Goal: Task Accomplishment & Management: Manage account settings

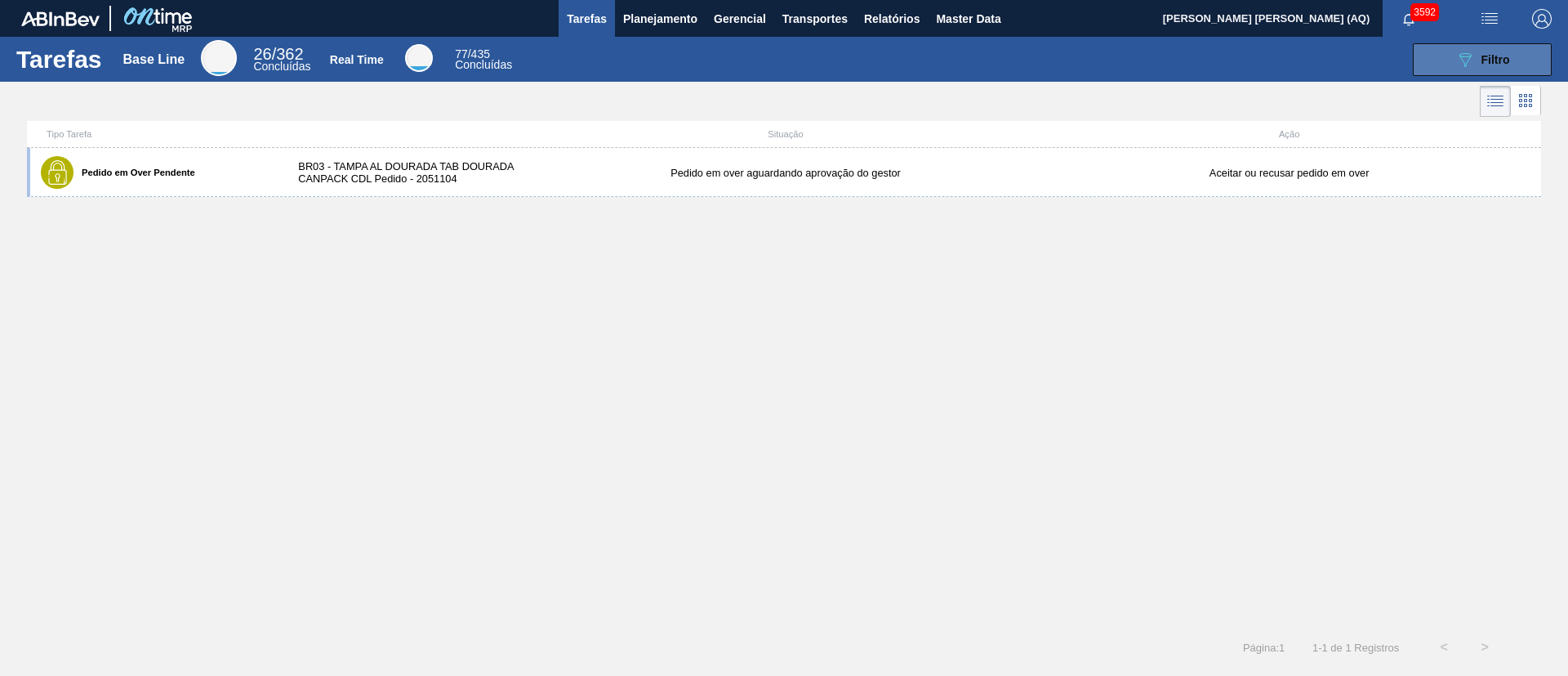
click at [1529, 70] on button "089F7B8B-B2A5-4AFE-B5C0-19BA573D28AC Filtro" at bounding box center [1482, 60] width 139 height 33
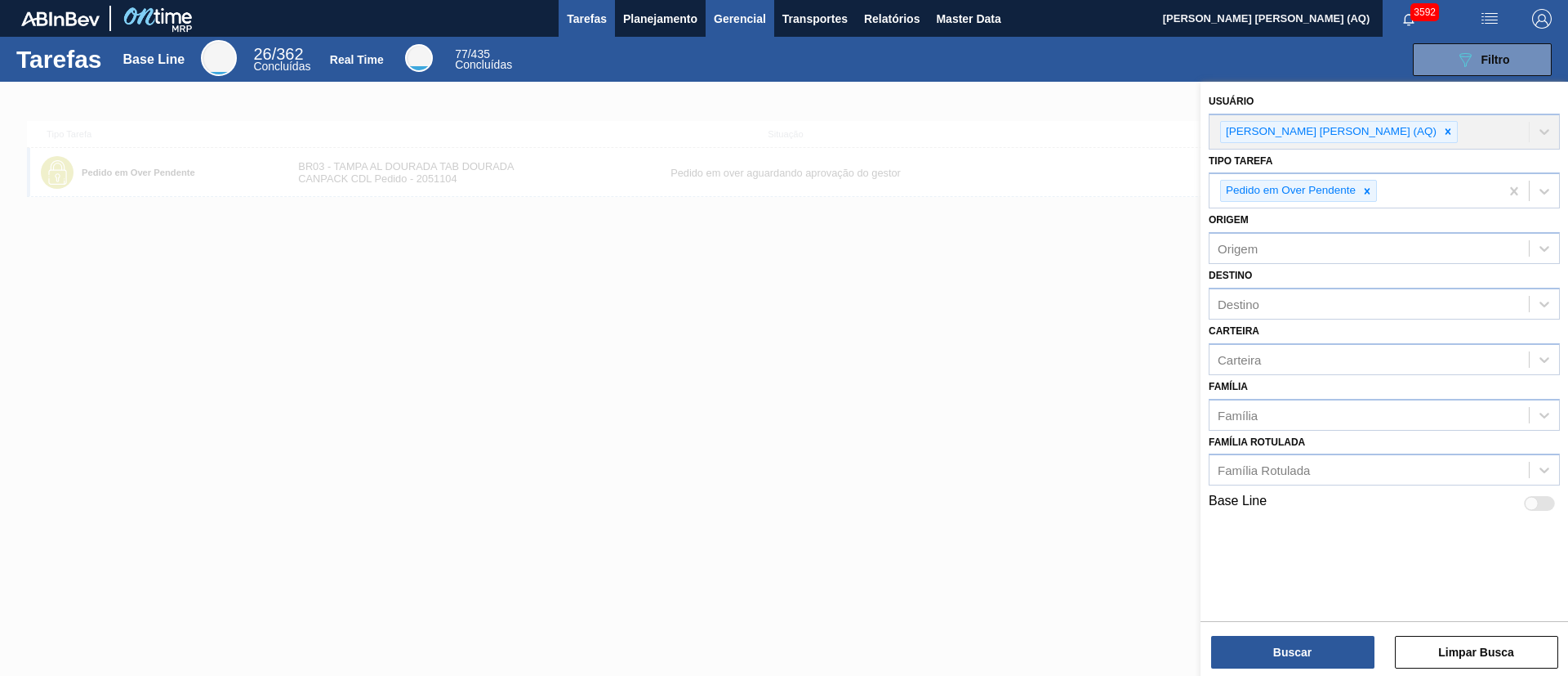
click at [710, 2] on button "Gerencial" at bounding box center [740, 18] width 69 height 37
click at [657, 7] on div at bounding box center [784, 338] width 1568 height 676
click at [656, 18] on span "Planejamento" at bounding box center [660, 19] width 75 height 20
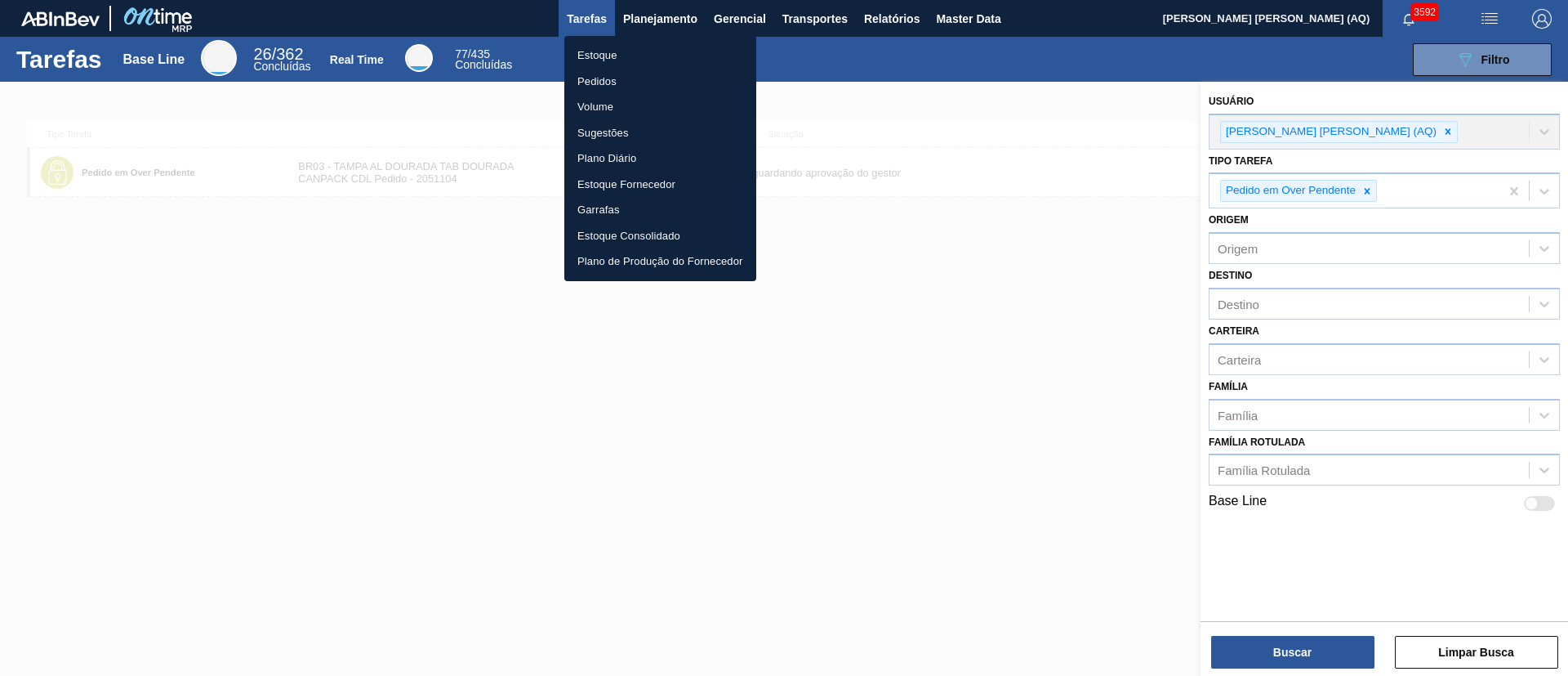
click at [599, 75] on li "Pedidos" at bounding box center [660, 82] width 192 height 26
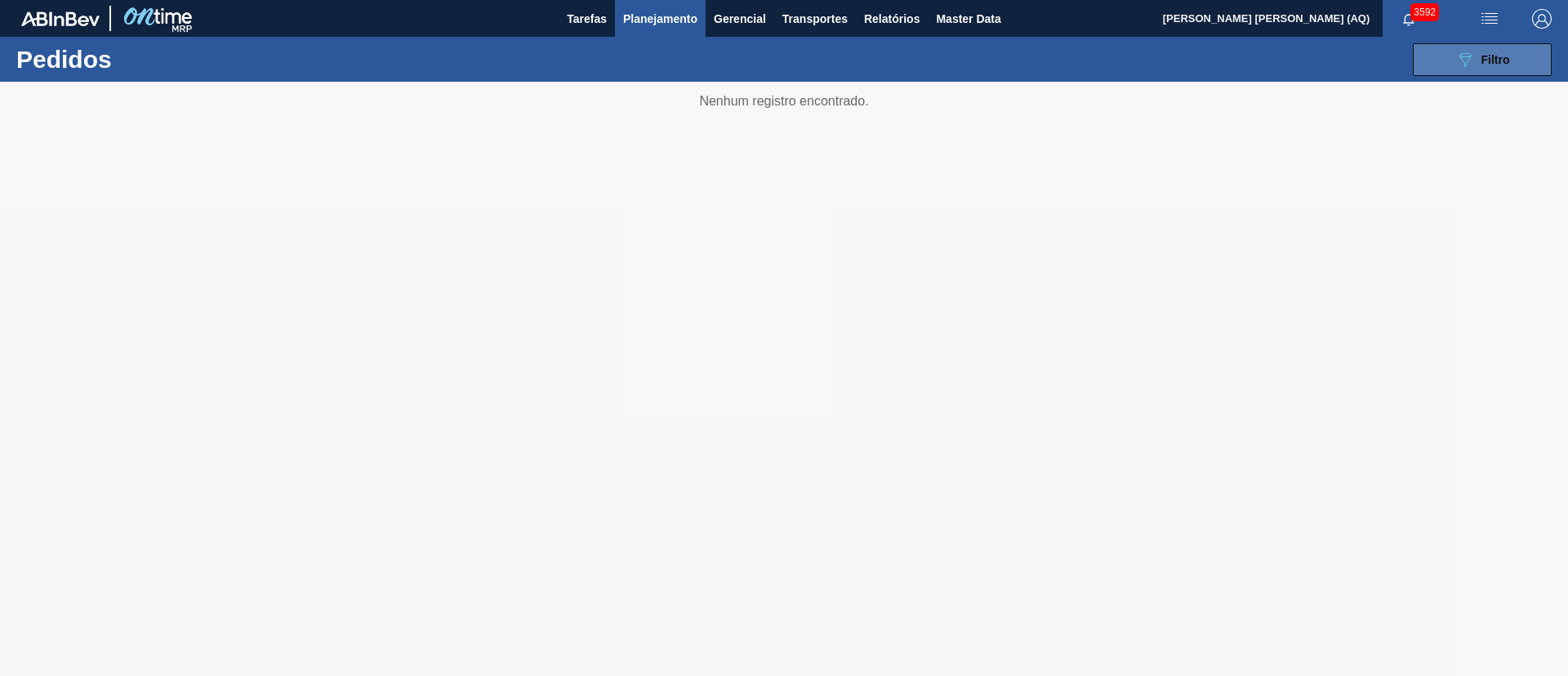
click at [1491, 60] on span "Filtro" at bounding box center [1495, 60] width 29 height 13
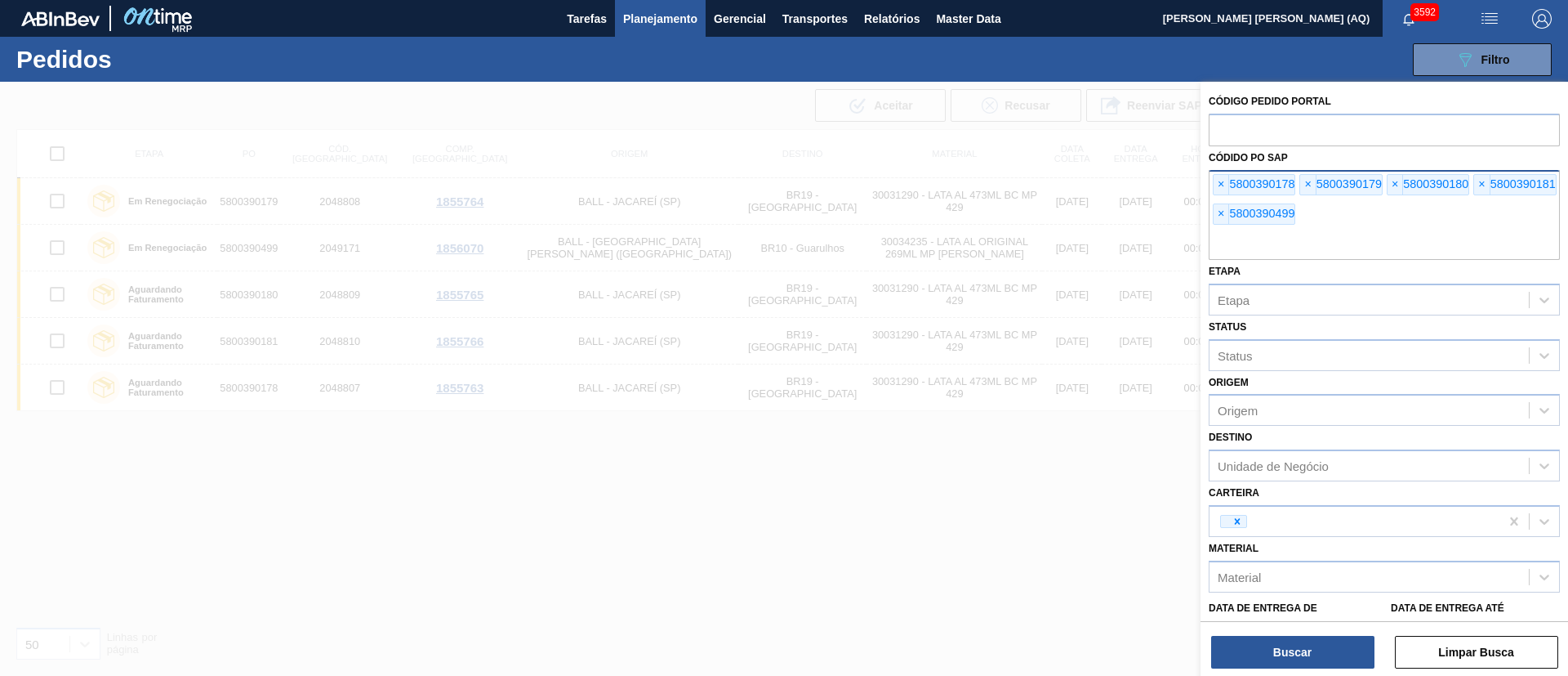
click at [1226, 194] on div "× 5800390178" at bounding box center [1254, 184] width 83 height 21
click at [1220, 188] on div "× 5800390178" at bounding box center [1254, 184] width 83 height 21
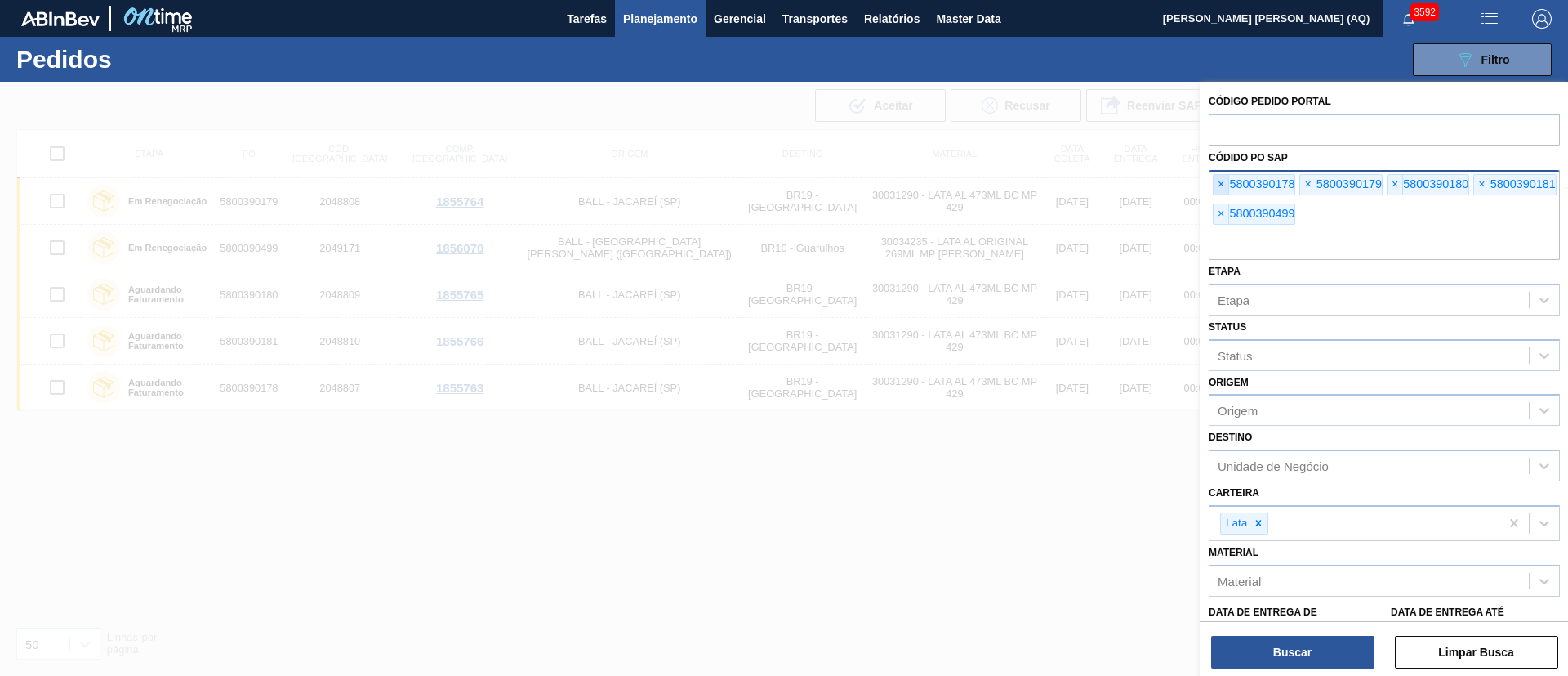
click at [1220, 188] on span "×" at bounding box center [1221, 184] width 16 height 20
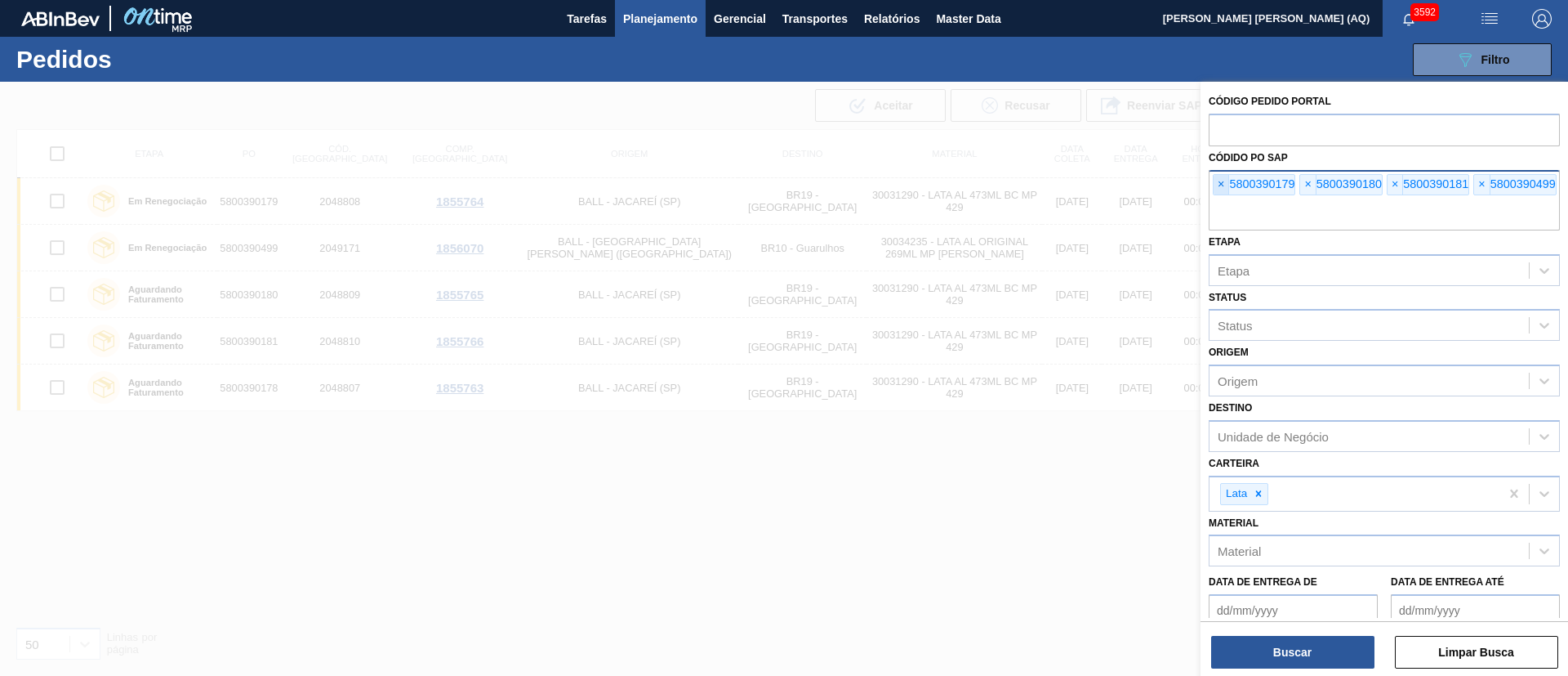
click at [1220, 188] on span "×" at bounding box center [1221, 184] width 16 height 20
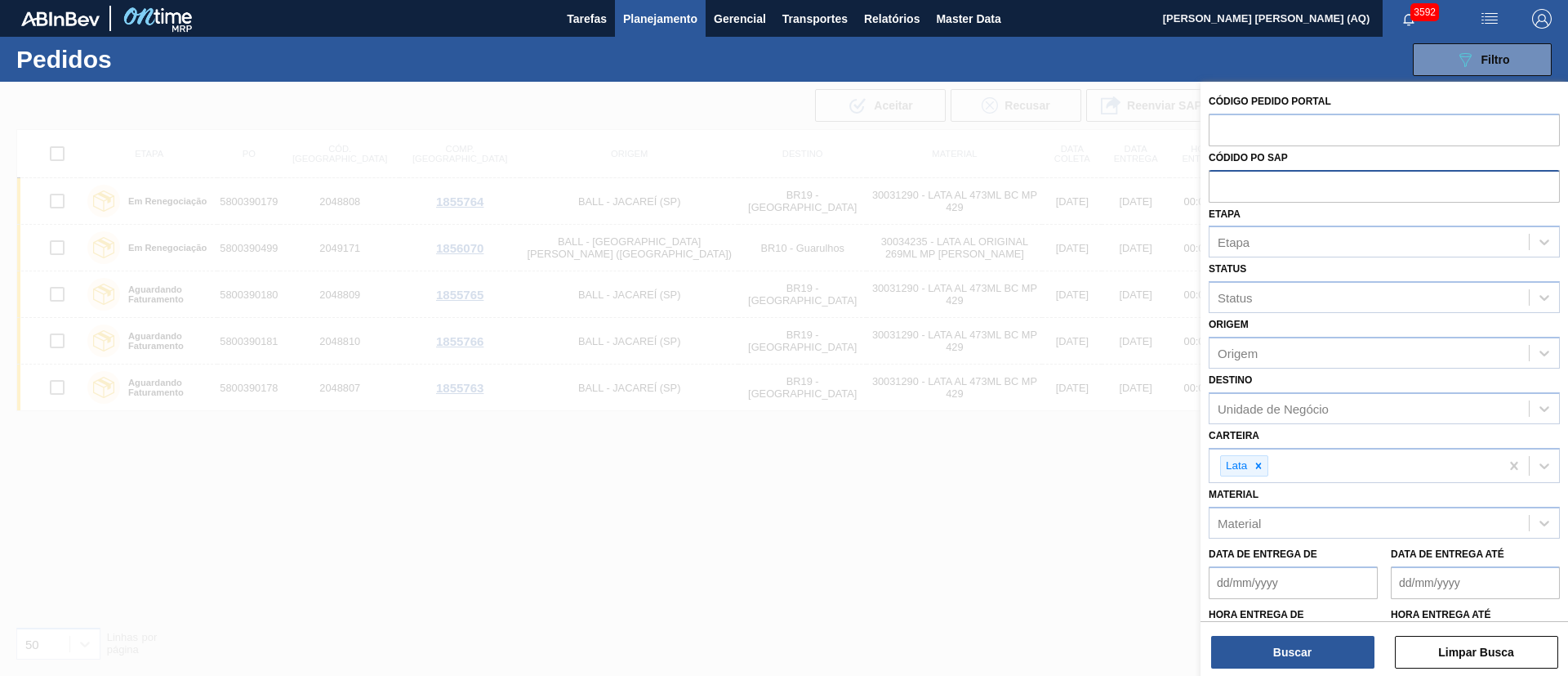
click at [1220, 188] on input "text" at bounding box center [1384, 185] width 351 height 31
type input "5800392481"
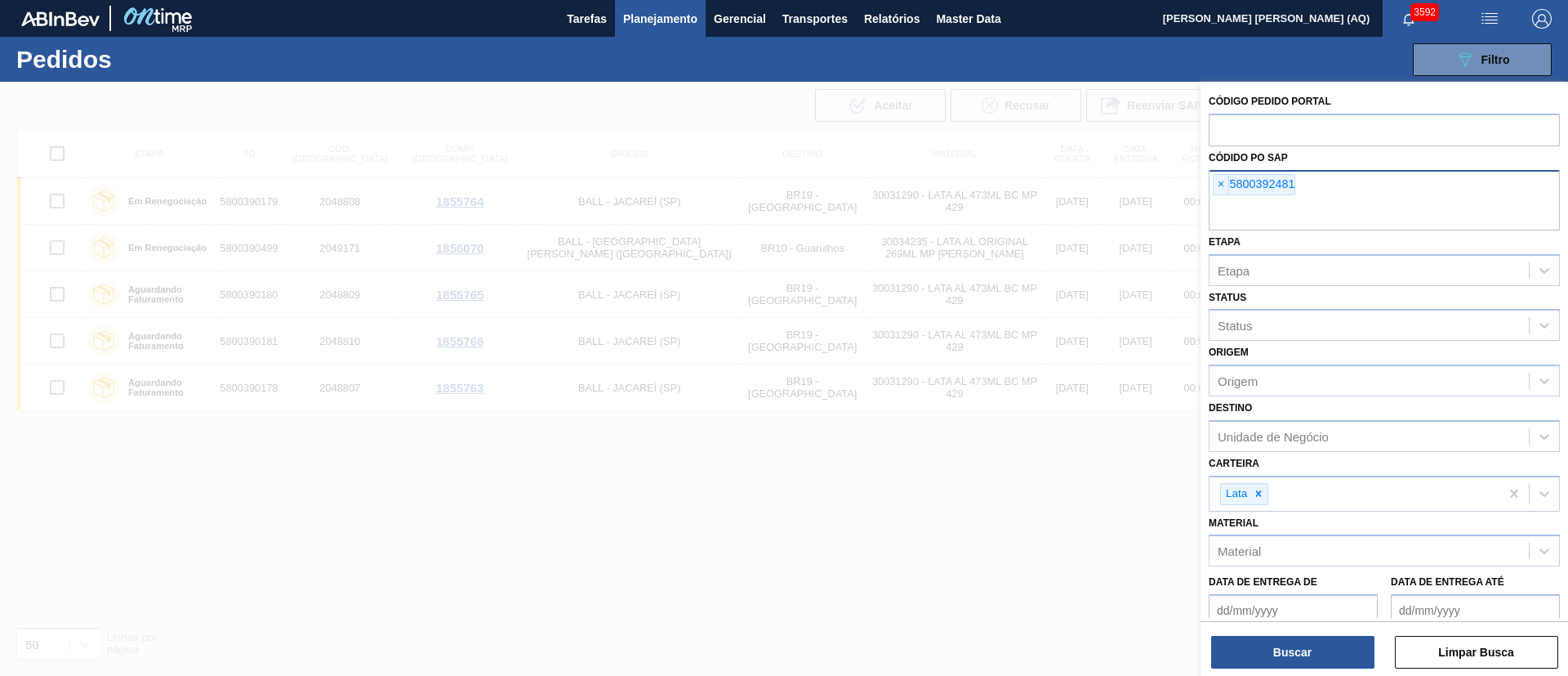
paste input "5800392481"
type input "5800392480"
click at [1340, 657] on button "Buscar" at bounding box center [1292, 652] width 163 height 33
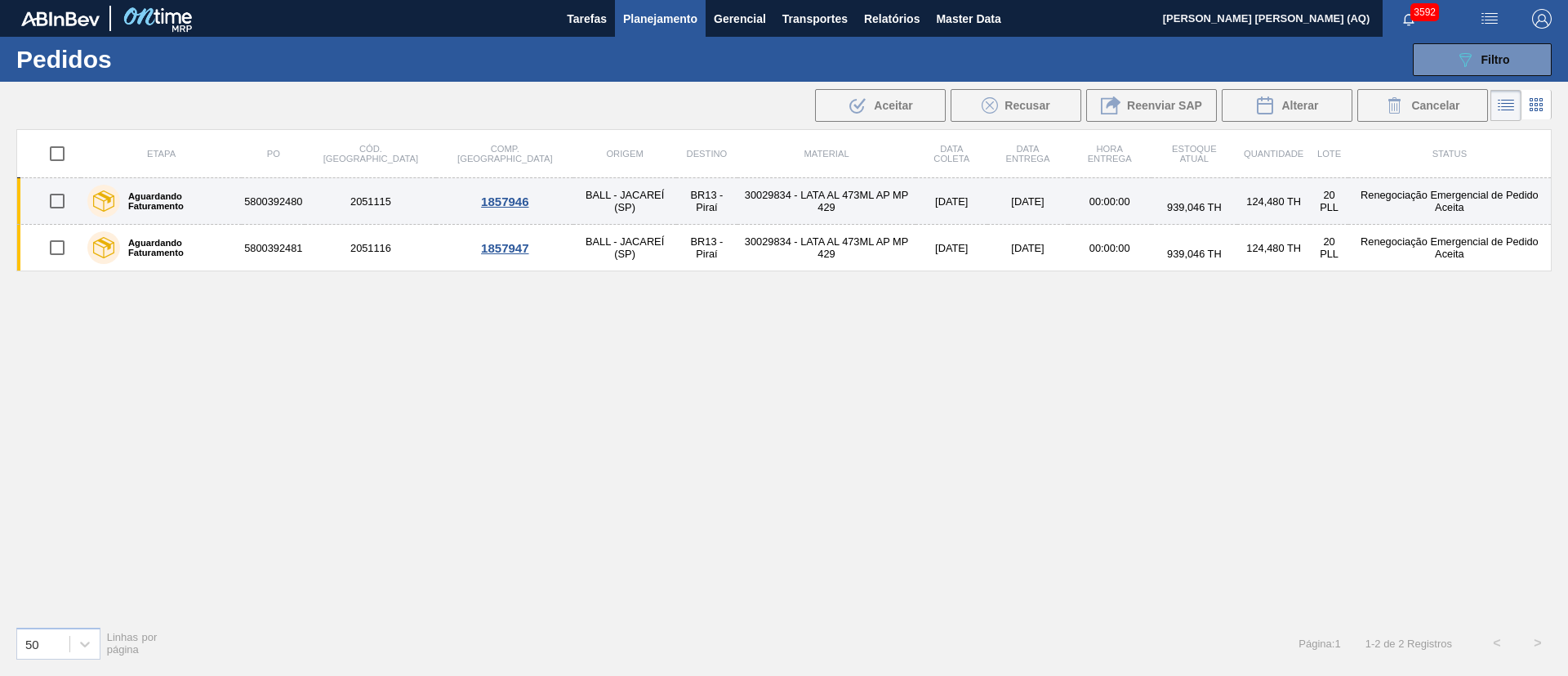
click at [847, 206] on td "30029834 - LATA AL 473ML AP MP 429" at bounding box center [826, 201] width 178 height 47
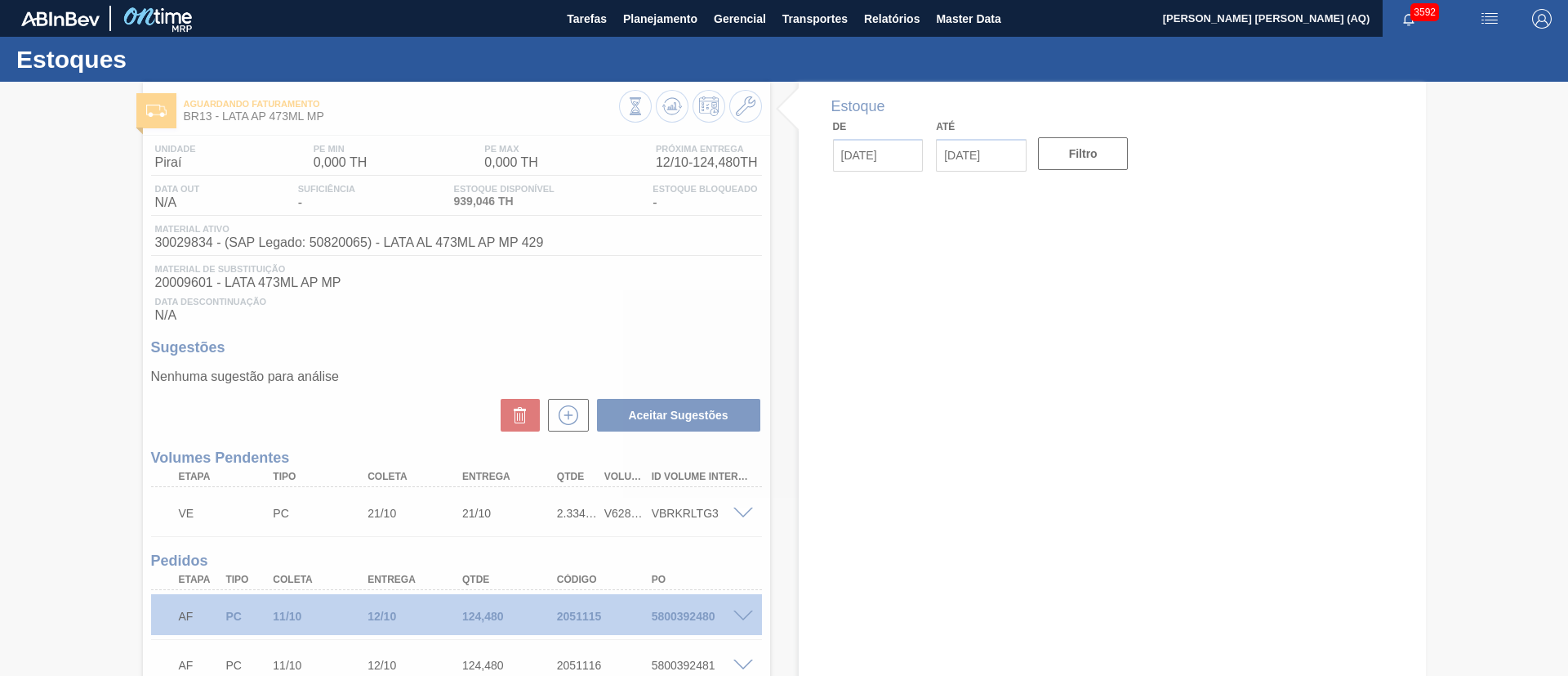
type input "[DATE]"
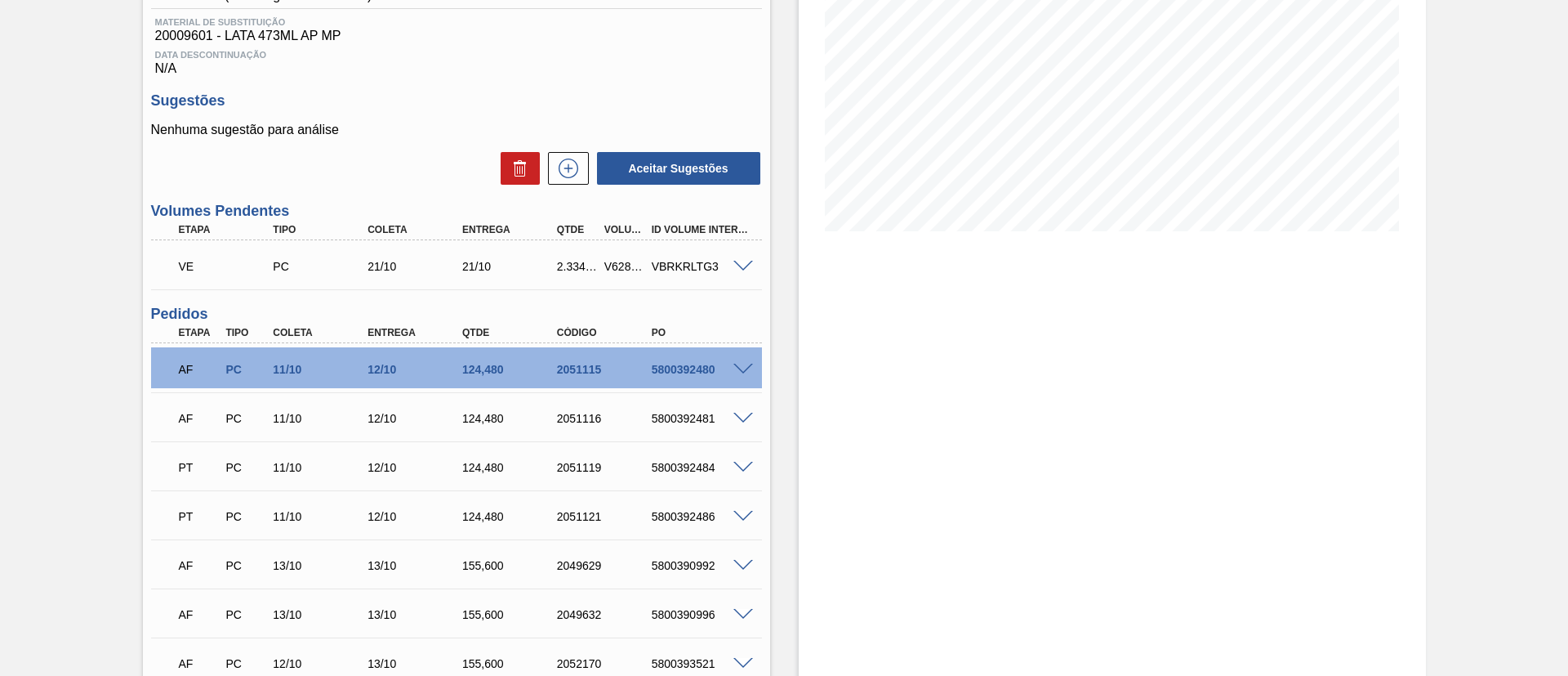
scroll to position [308, 0]
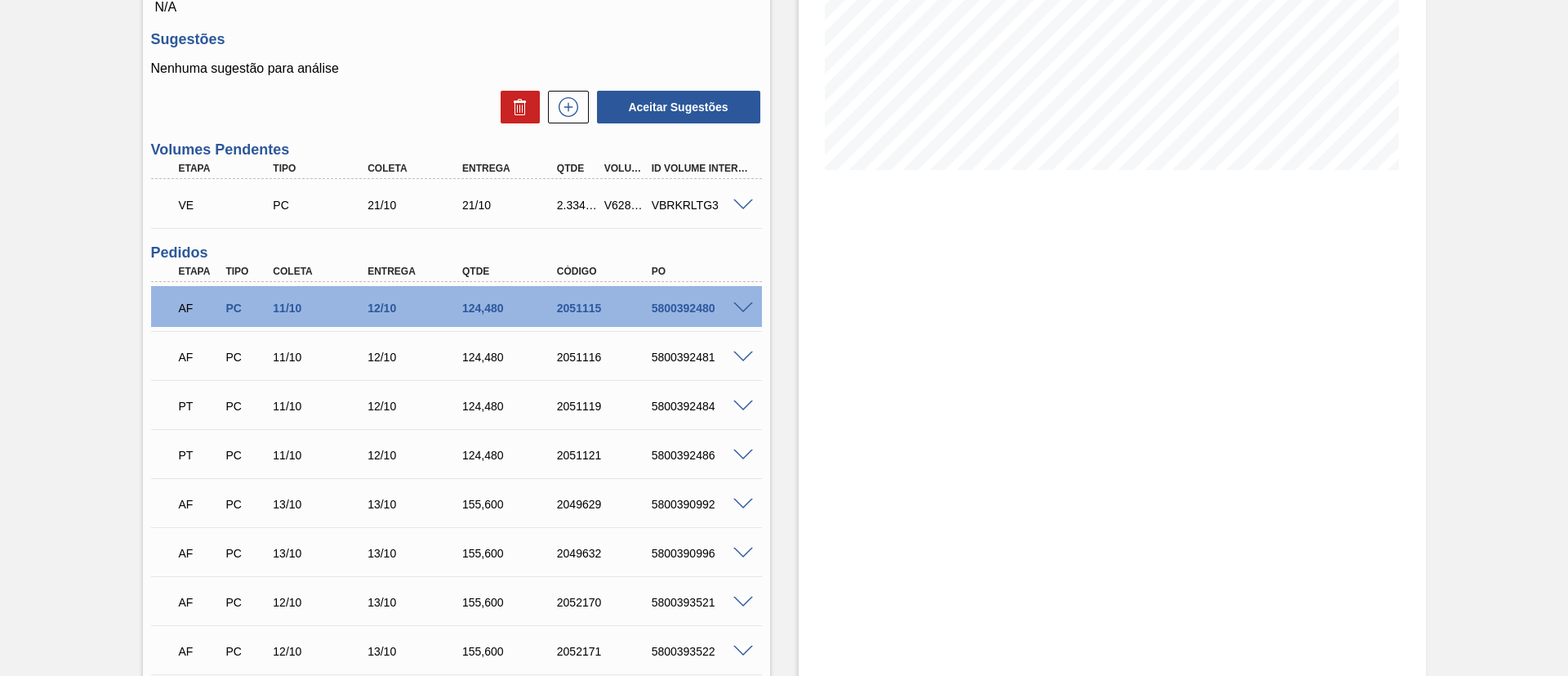
click at [743, 301] on div at bounding box center [746, 306] width 33 height 12
click at [734, 306] on span at bounding box center [743, 308] width 20 height 12
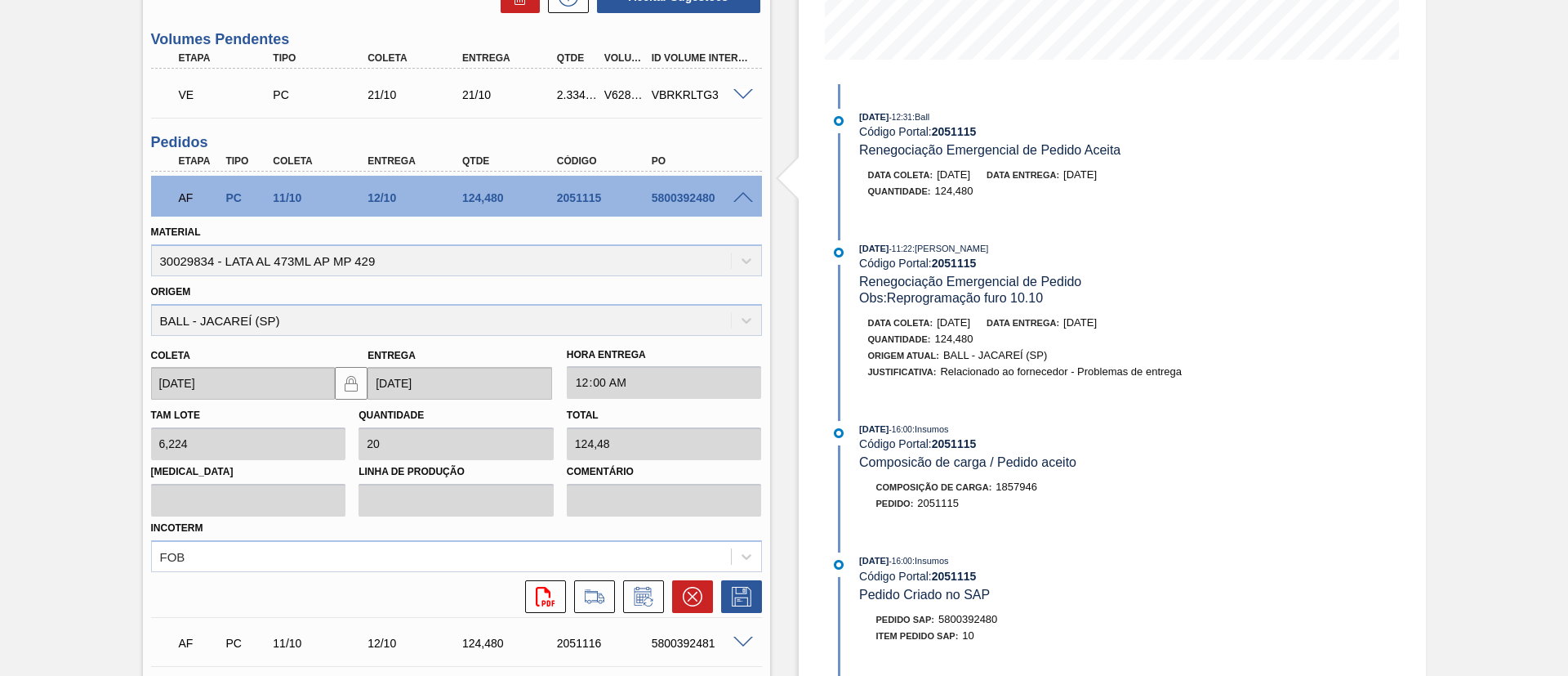
scroll to position [420, 0]
click at [642, 582] on button at bounding box center [644, 596] width 41 height 33
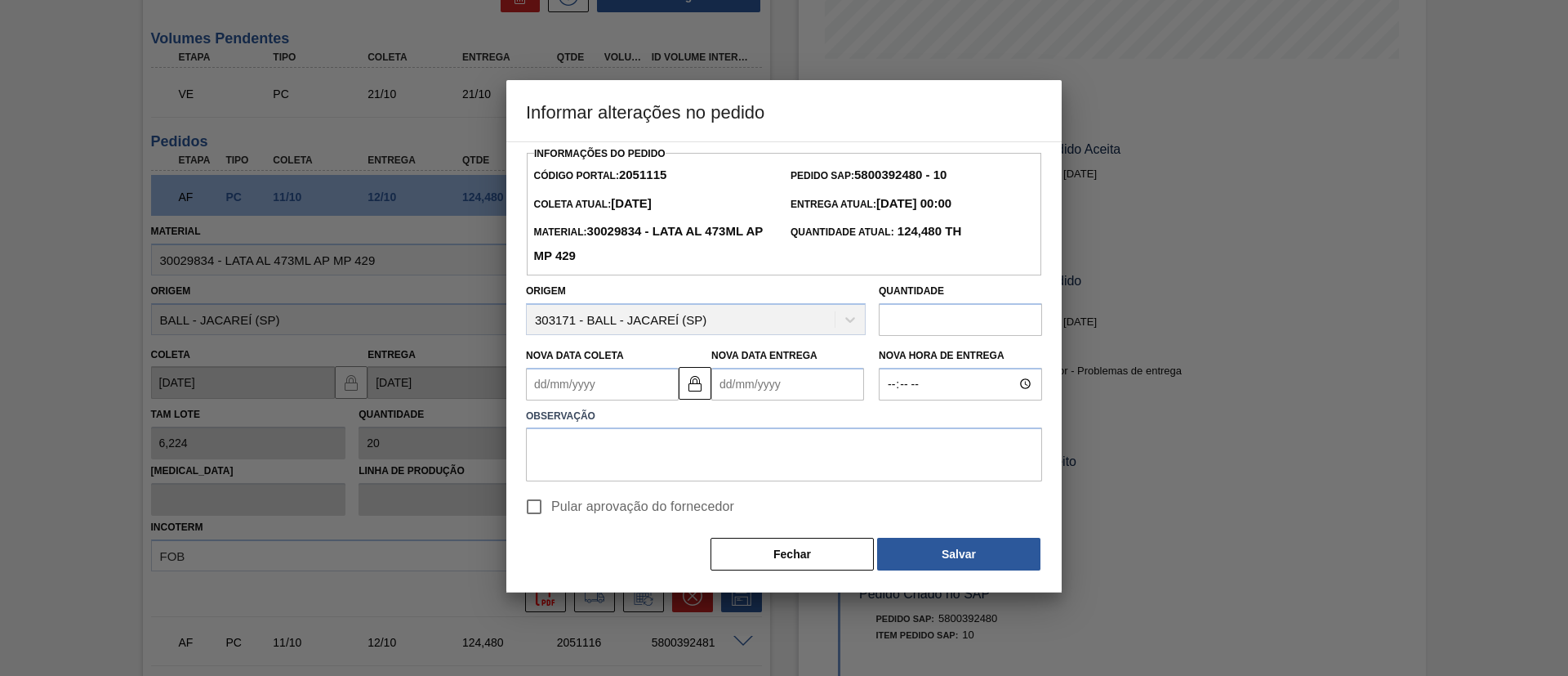
click at [925, 306] on input "text" at bounding box center [960, 320] width 163 height 33
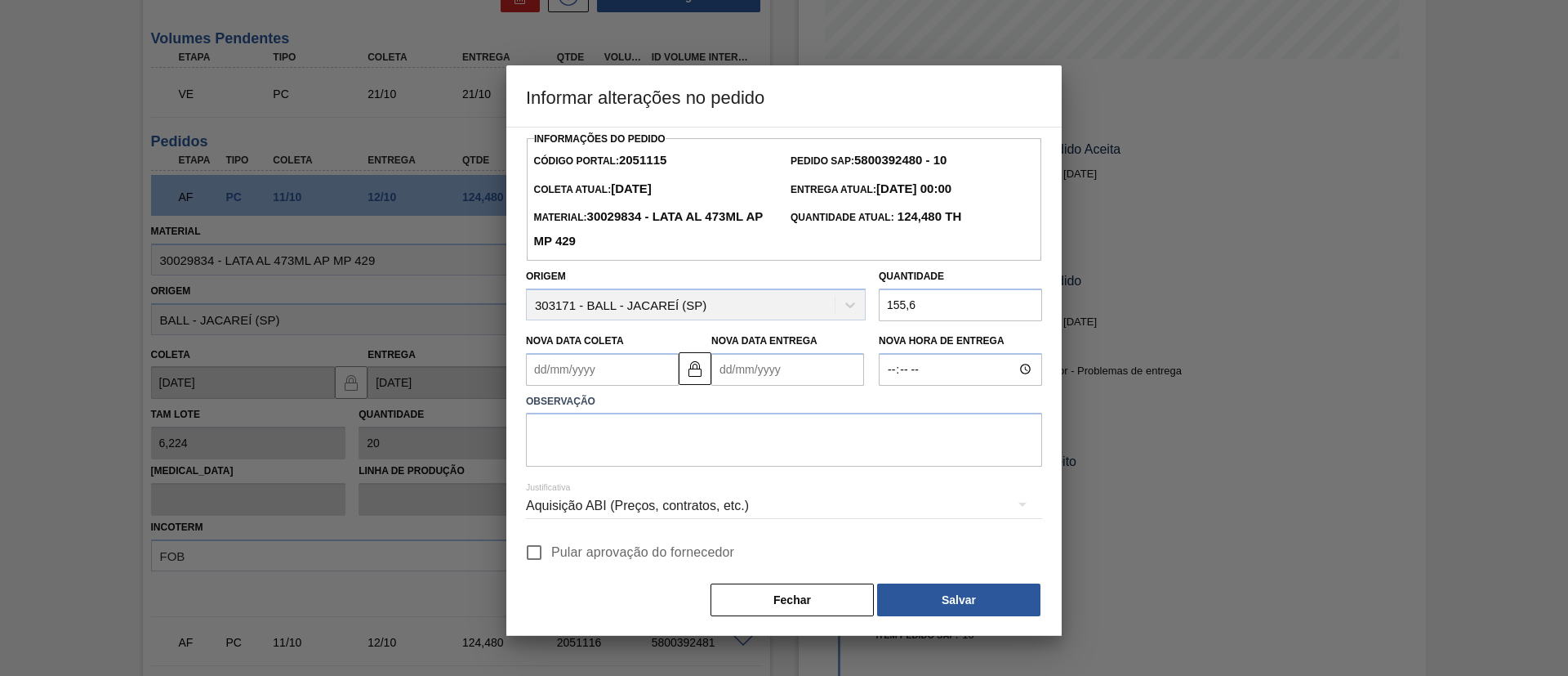
type input "155,6"
click at [865, 435] on textarea at bounding box center [784, 440] width 516 height 54
drag, startPoint x: 865, startPoint y: 435, endPoint x: 292, endPoint y: 433, distance: 573.0
click at [292, 433] on div "Informar alterações no pedido Informações do Pedido Código Portal: 2051115 Pedi…" at bounding box center [784, 338] width 1568 height 676
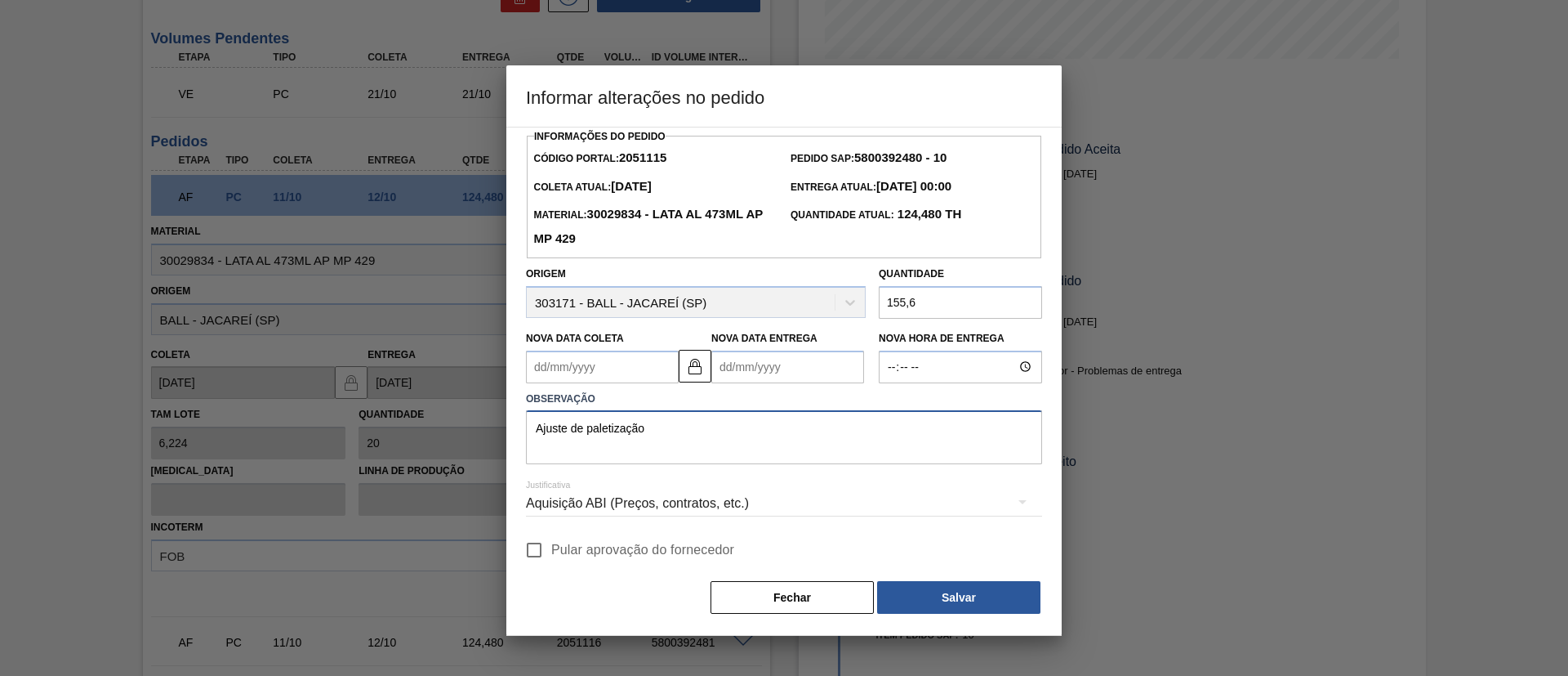
type textarea "Ajuste de paletização"
click at [647, 549] on span "Pular aprovação do fornecedor" at bounding box center [642, 550] width 183 height 20
click at [551, 549] on input "Pular aprovação do fornecedor" at bounding box center [534, 550] width 34 height 34
checkbox input "true"
click at [988, 602] on button "Salvar" at bounding box center [958, 597] width 163 height 33
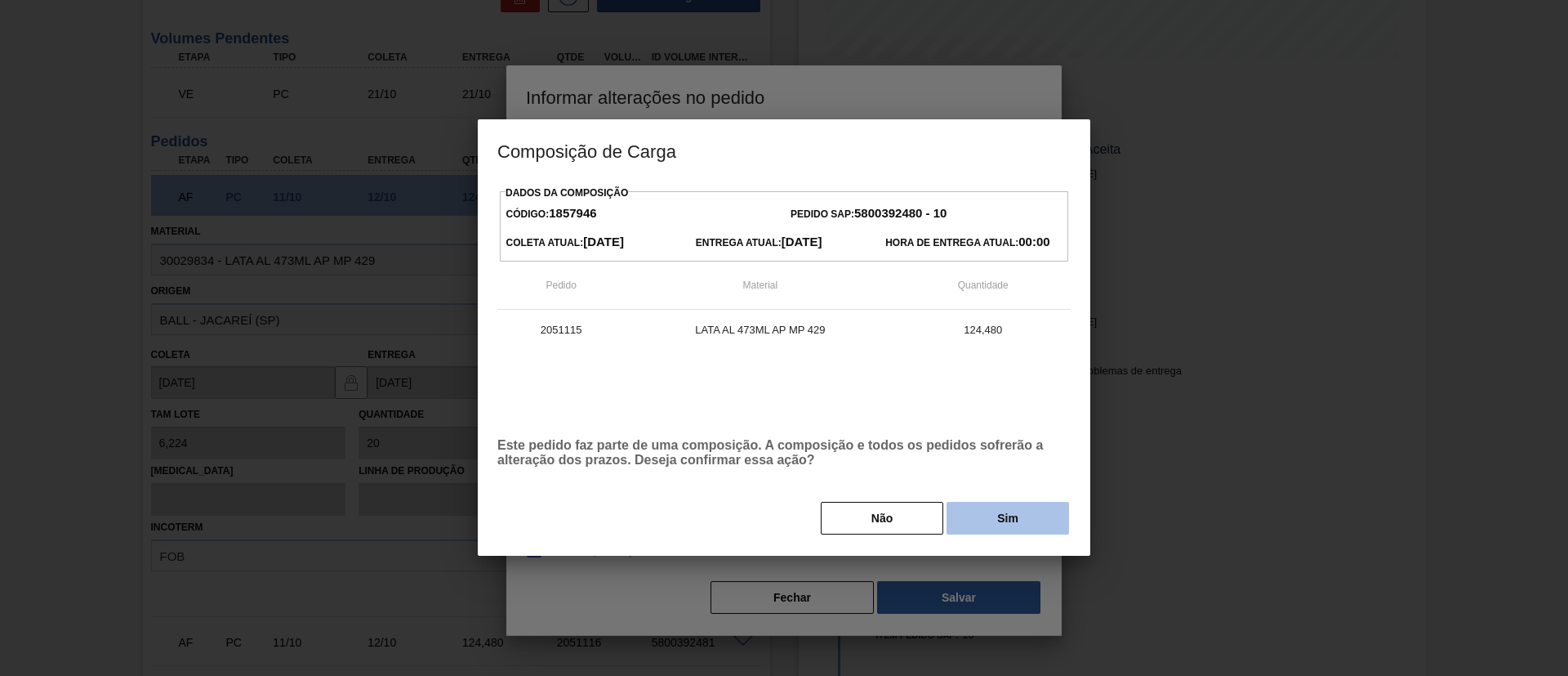
click at [1002, 525] on button "Sim" at bounding box center [1008, 518] width 123 height 33
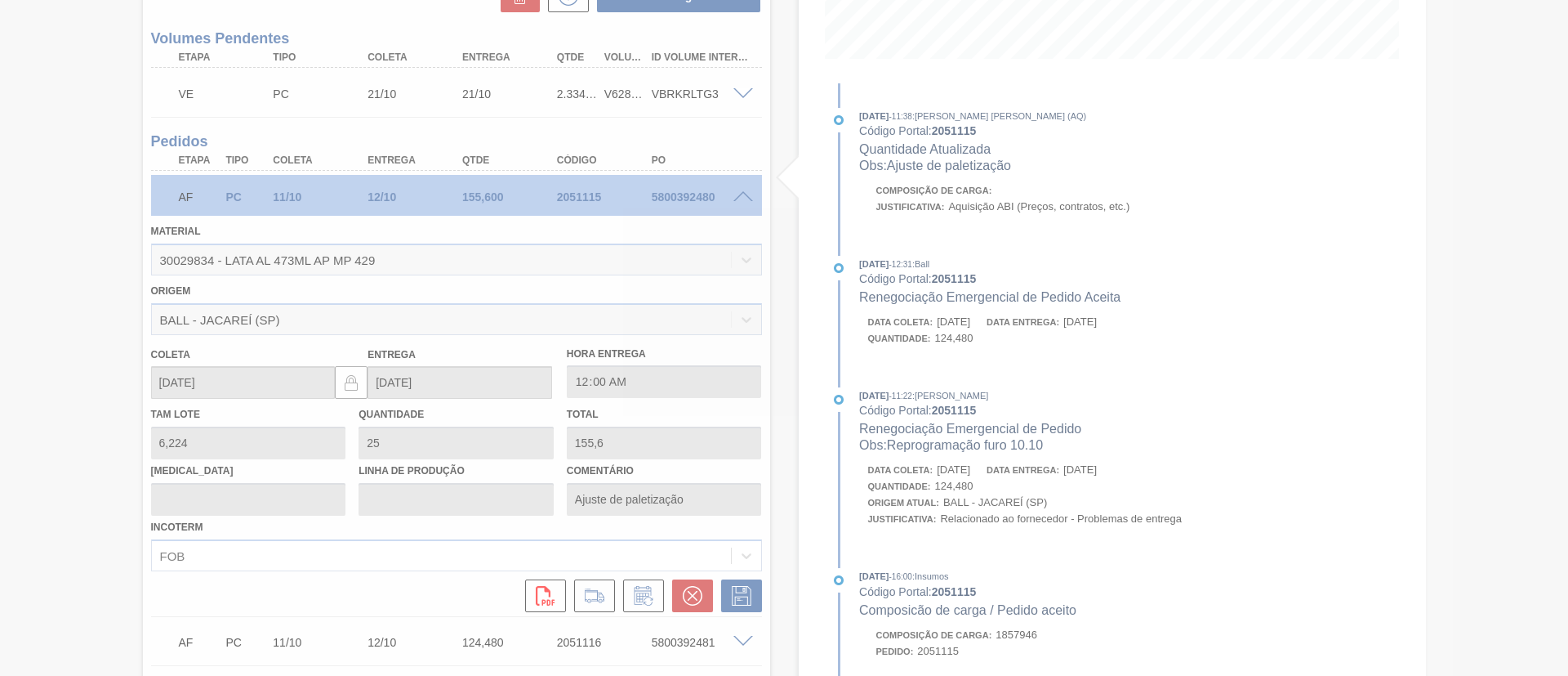
type input "25"
type input "155,6"
type input "Ajuste de paletização"
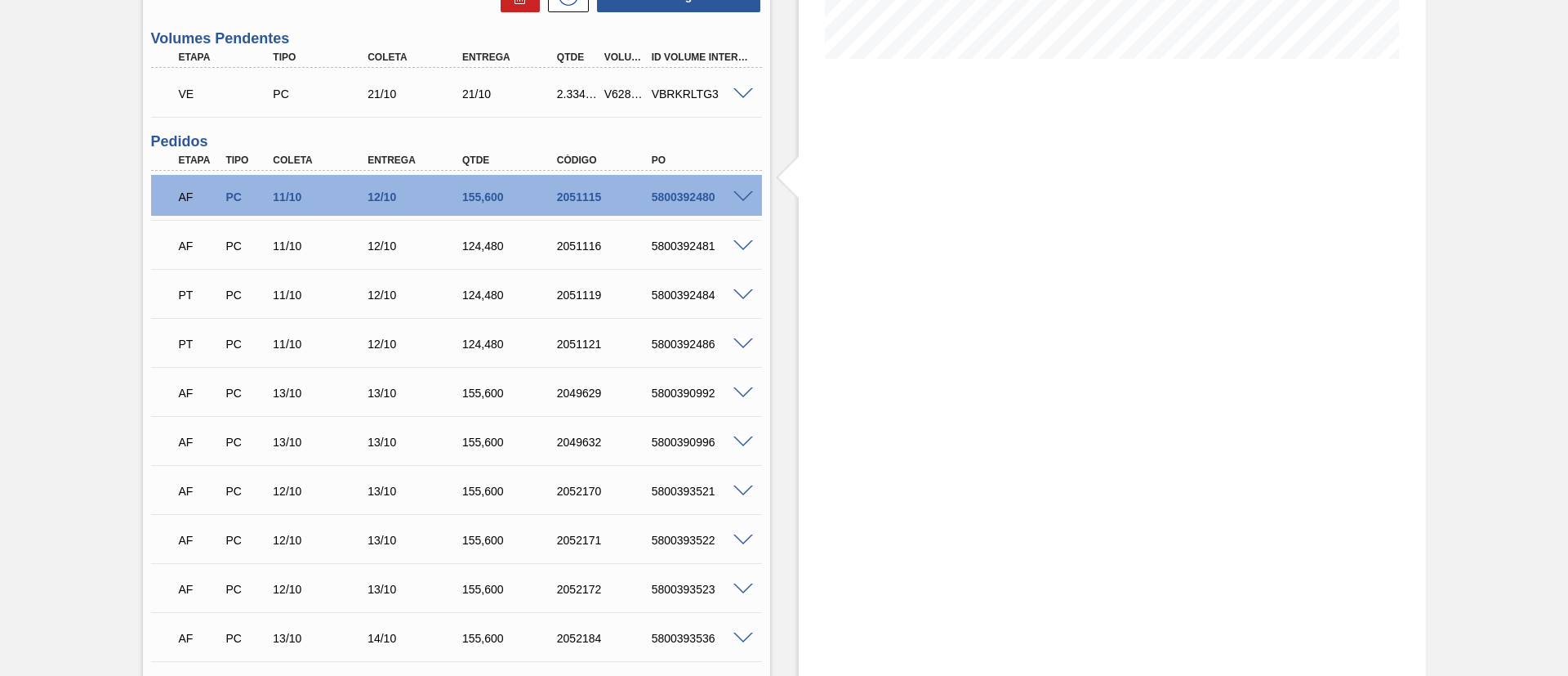
click at [739, 251] on div "5800392481" at bounding box center [701, 246] width 106 height 13
click at [745, 184] on div "AF PC 11/10 12/10 155,[PHONE_NUMBER] 5800392480" at bounding box center [456, 195] width 611 height 41
click at [739, 188] on div "AF PC 11/10 12/10 155,[PHONE_NUMBER] 5800392480" at bounding box center [456, 195] width 611 height 41
click at [739, 194] on span at bounding box center [743, 197] width 20 height 12
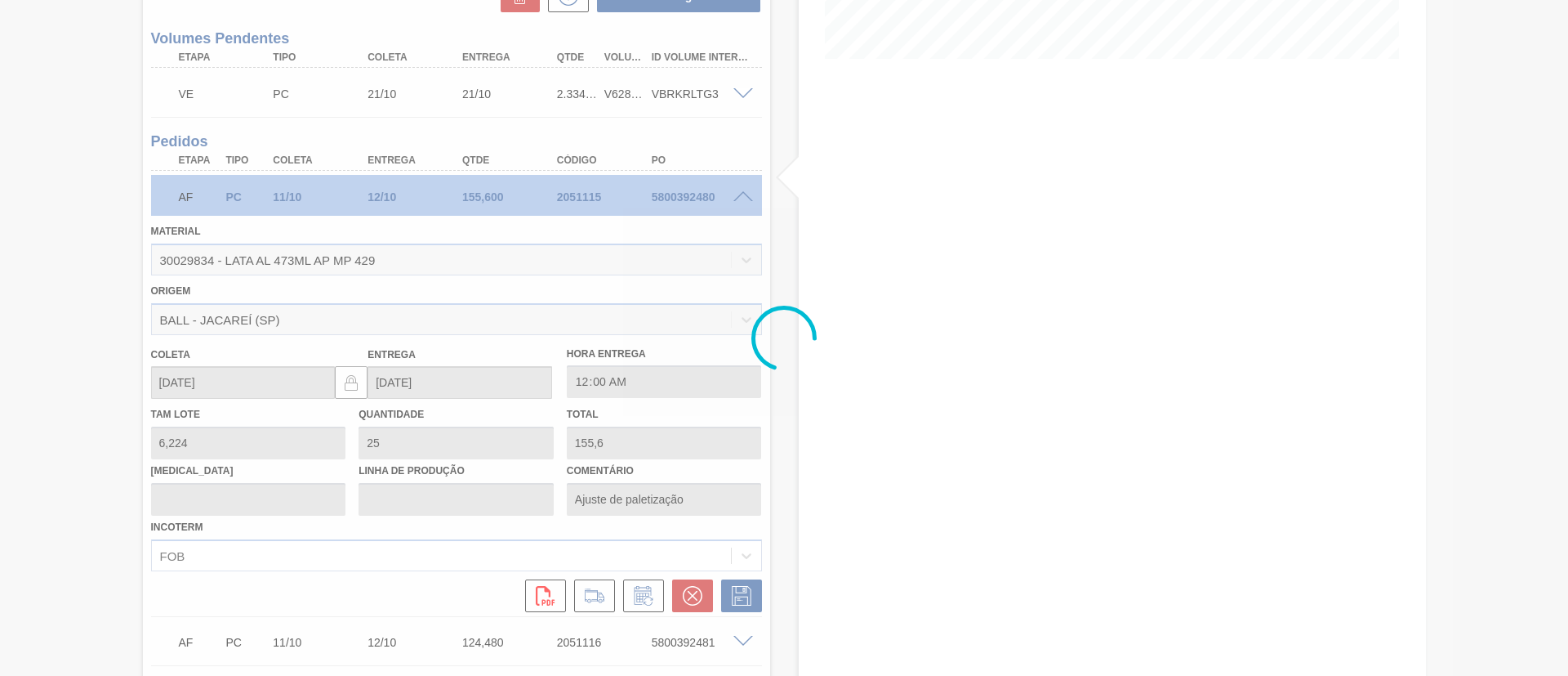
click at [739, 194] on div at bounding box center [784, 338] width 1568 height 676
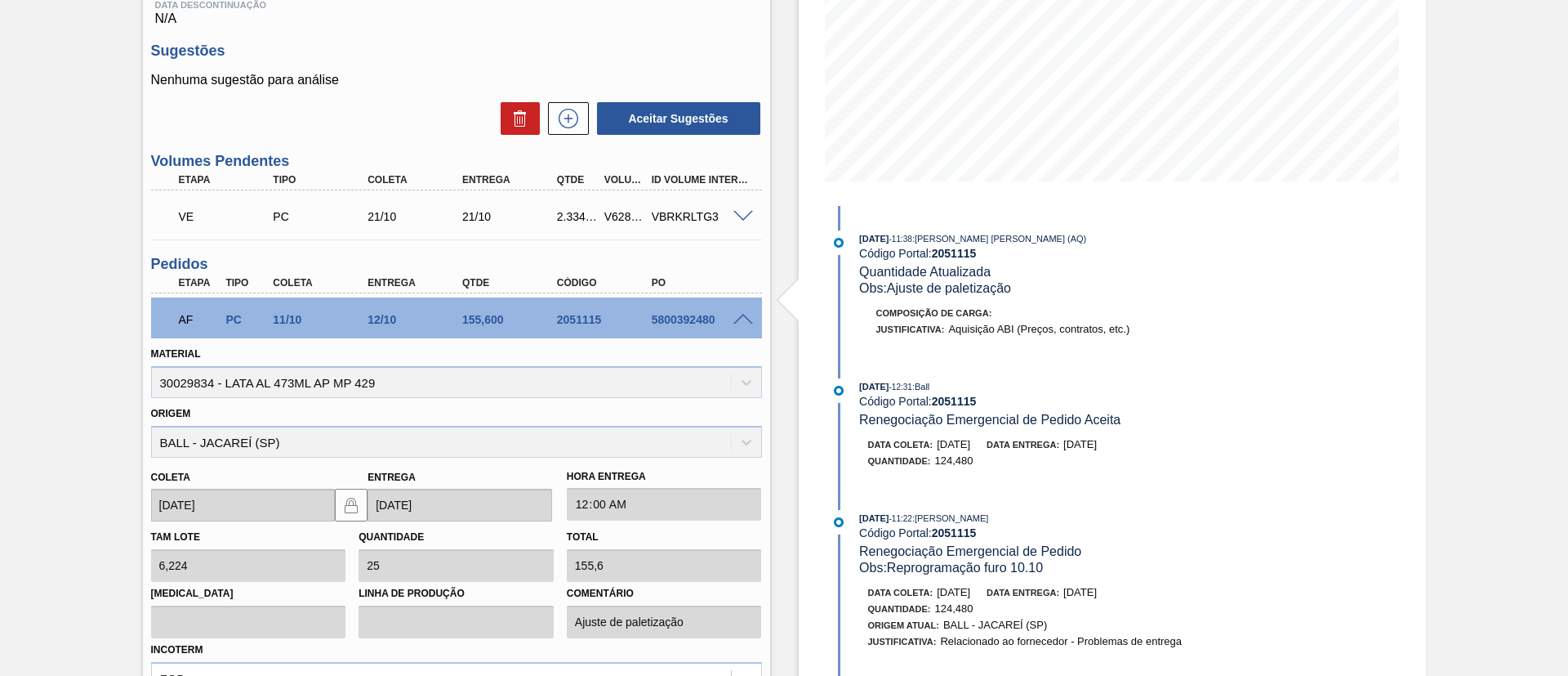
scroll to position [298, 0]
click at [737, 318] on span at bounding box center [743, 318] width 20 height 12
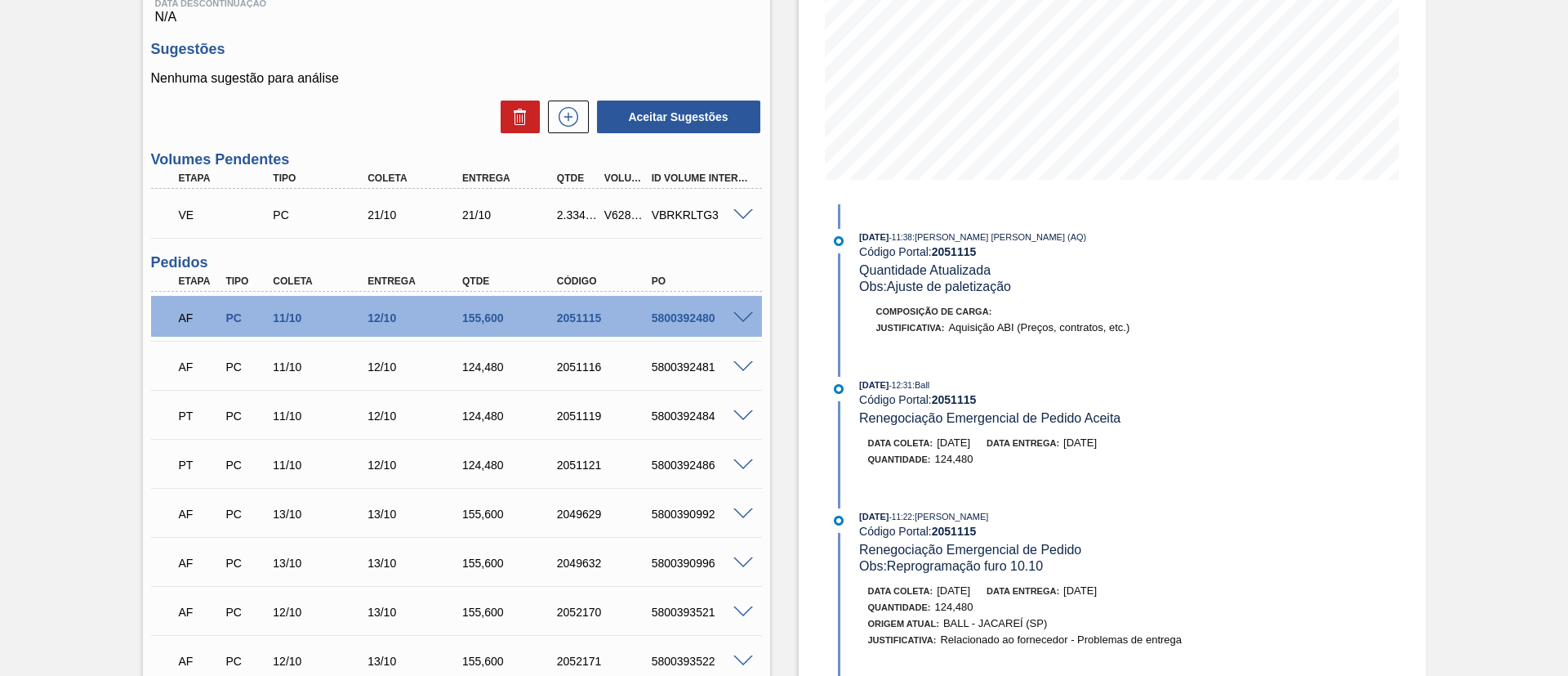
click at [738, 365] on span at bounding box center [743, 367] width 20 height 12
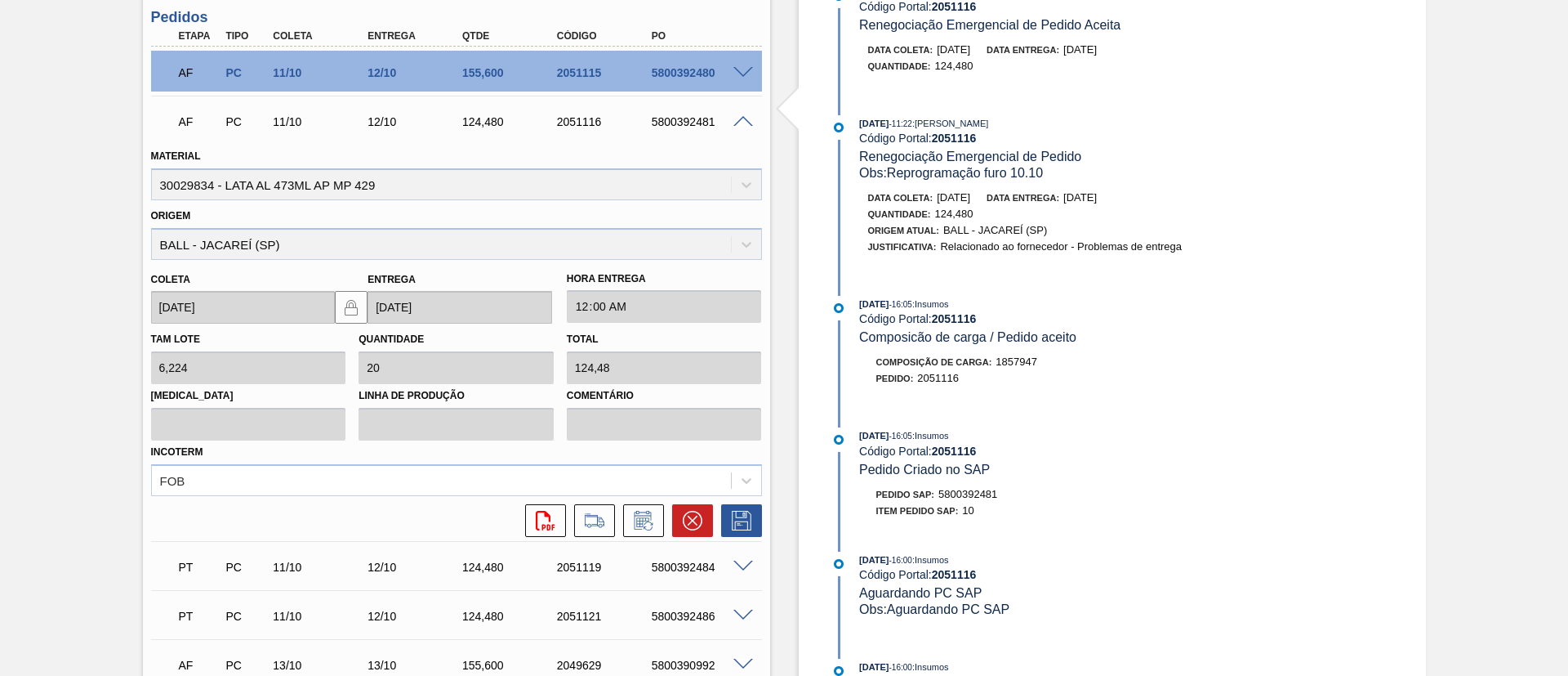
scroll to position [565, 0]
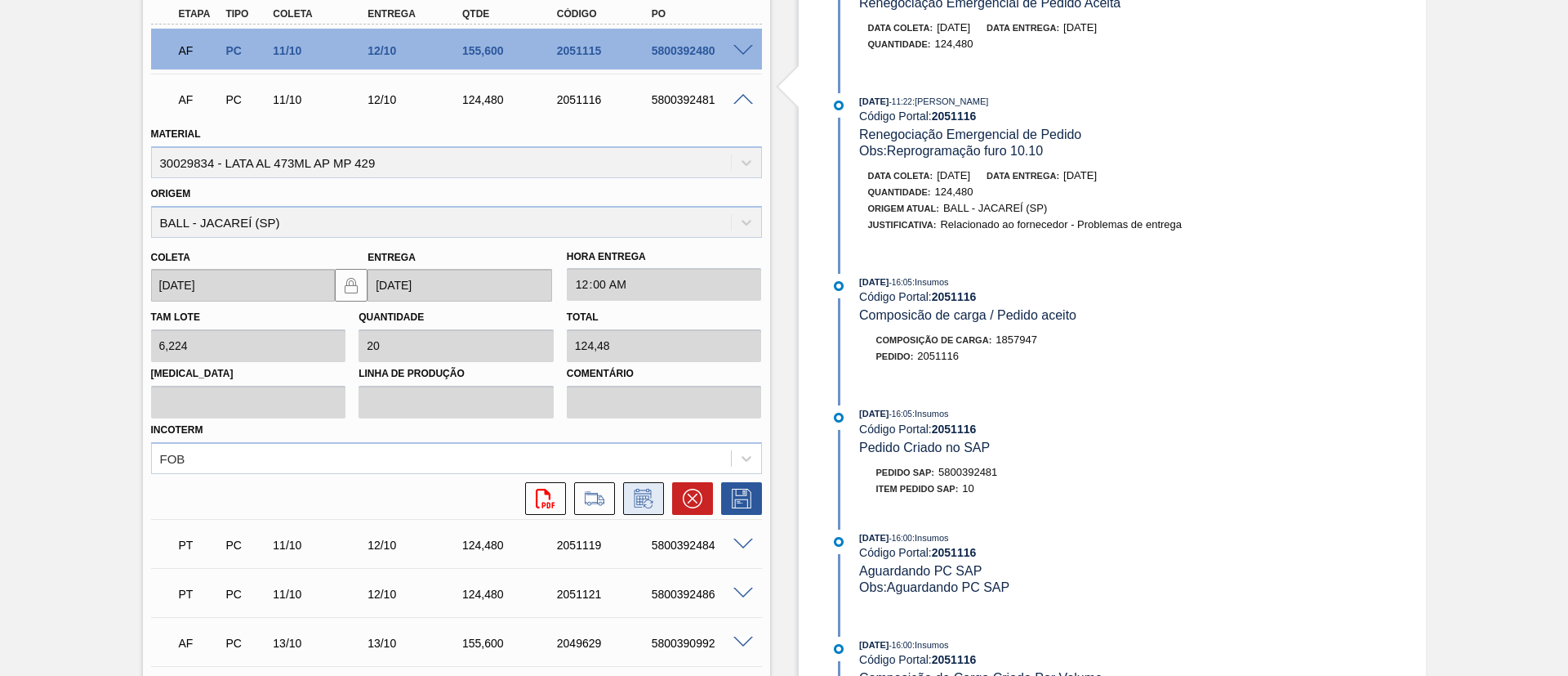
click at [644, 488] on icon at bounding box center [644, 498] width 26 height 20
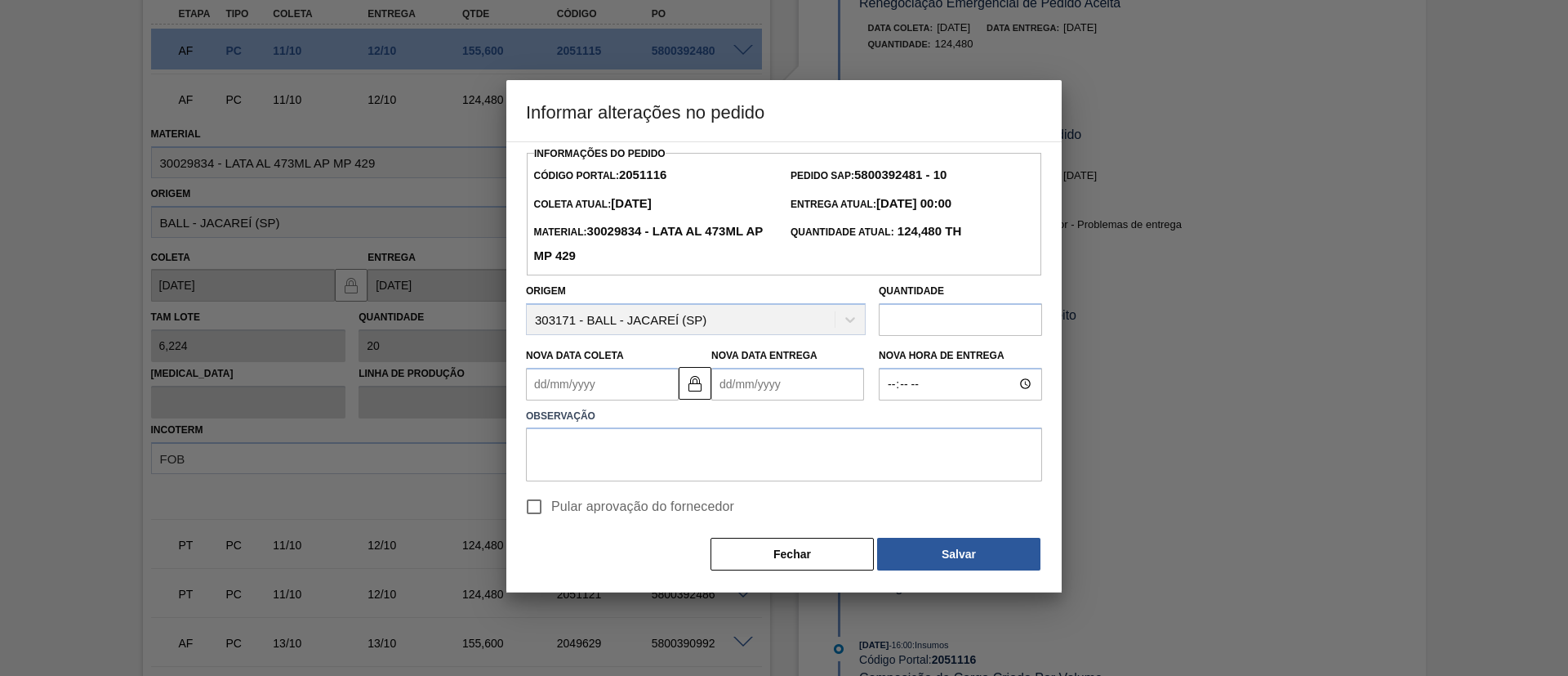
click at [928, 310] on input "text" at bounding box center [960, 320] width 163 height 33
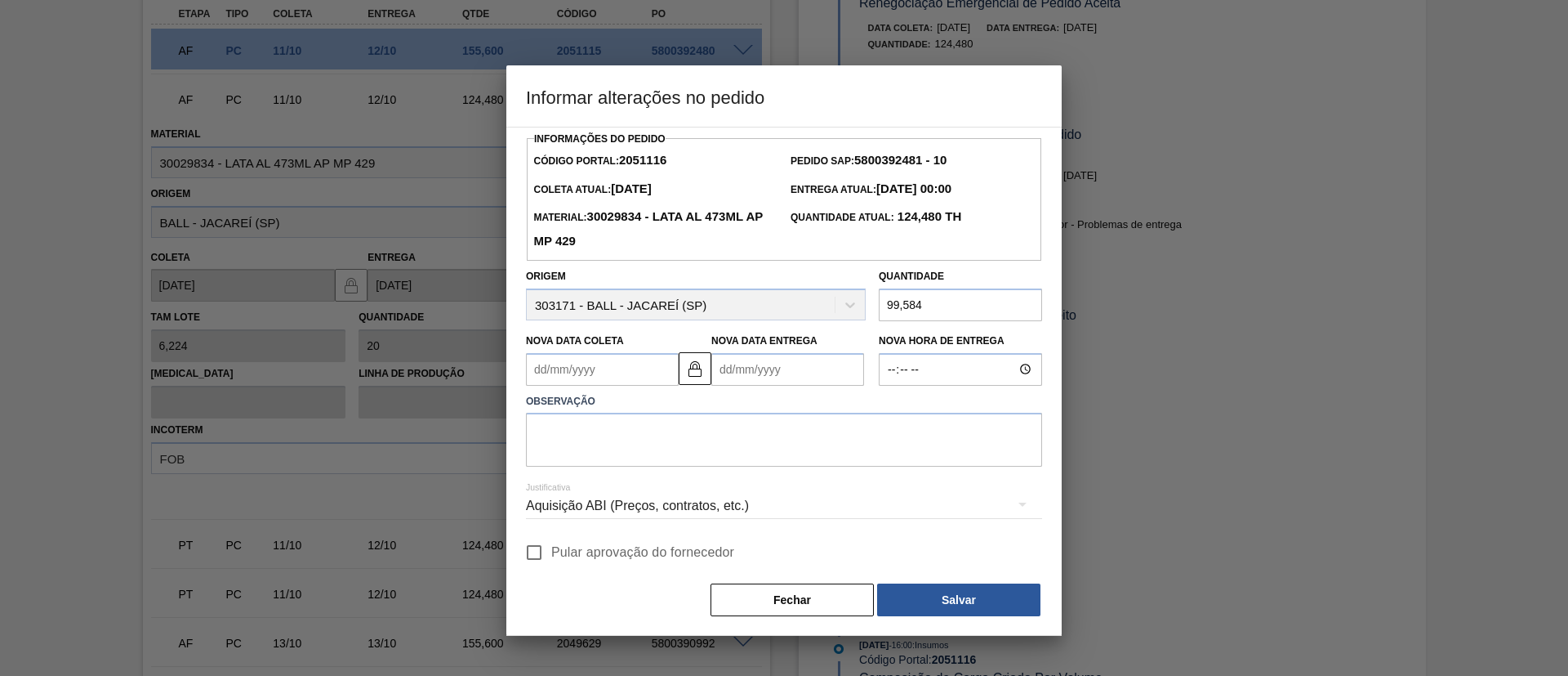
type input "99,584"
click at [596, 555] on span "Pular aprovação do fornecedor" at bounding box center [642, 552] width 183 height 20
click at [551, 555] on input "Pular aprovação do fornecedor" at bounding box center [534, 552] width 34 height 34
checkbox input "true"
click at [710, 445] on textarea at bounding box center [784, 440] width 516 height 54
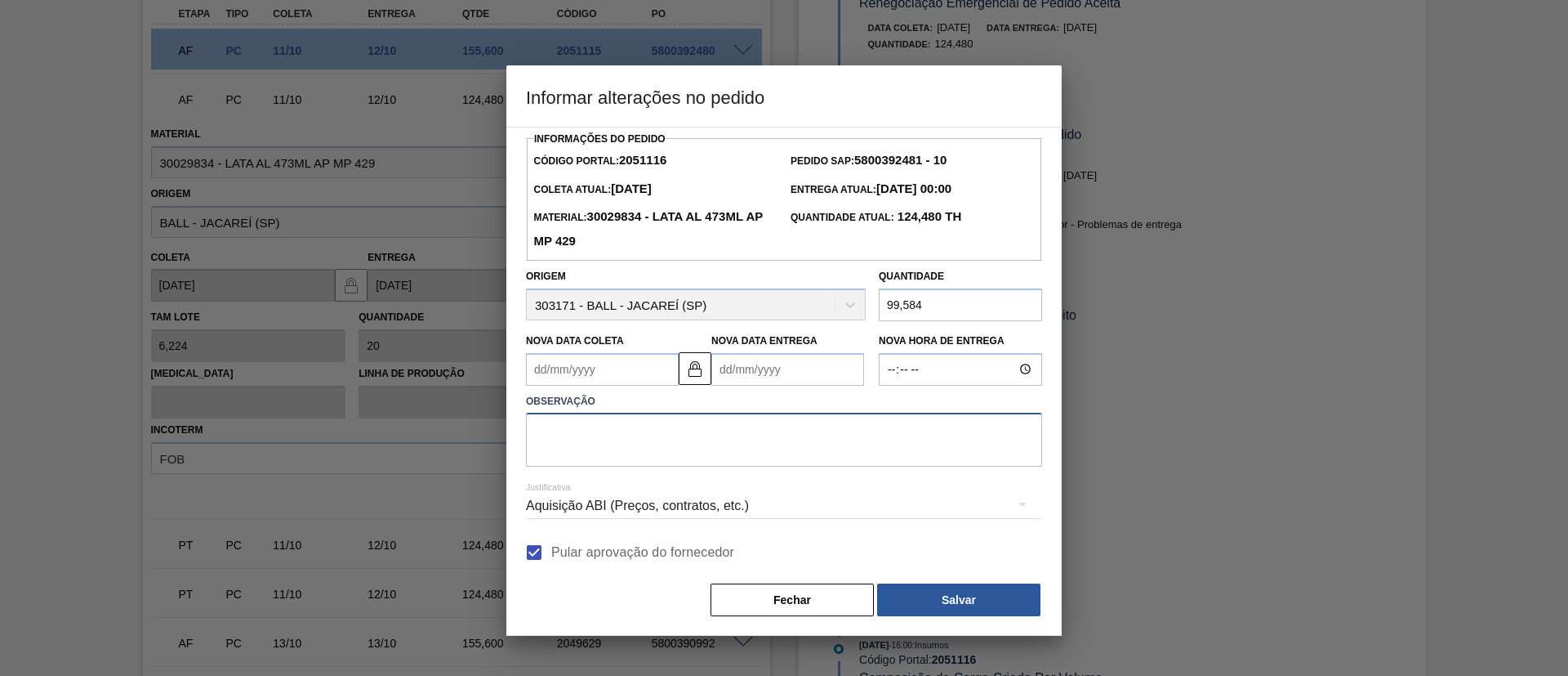
paste textarea "Ajuste de paletização"
type textarea "Ajuste de paletização"
click at [962, 596] on button "Salvar" at bounding box center [958, 600] width 163 height 33
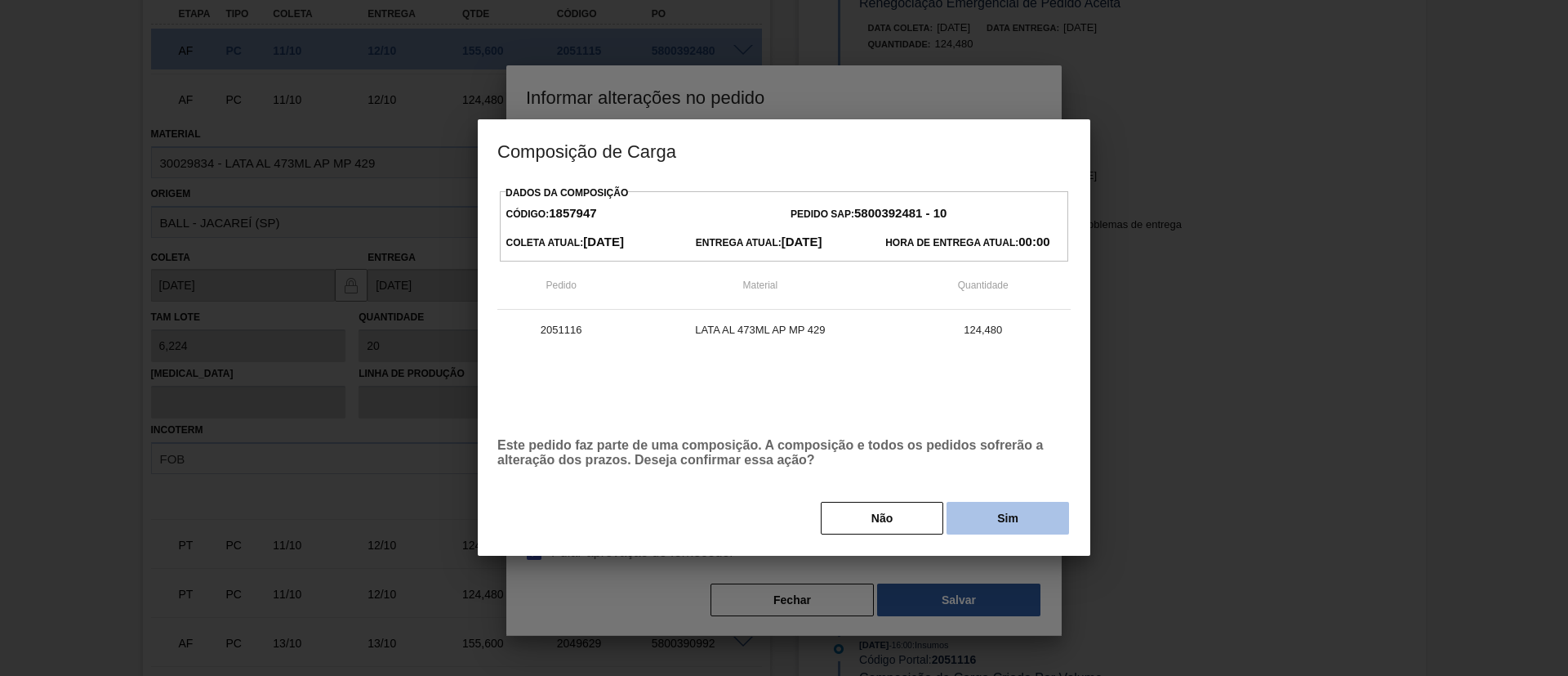
click at [990, 505] on button "Sim" at bounding box center [1008, 518] width 123 height 33
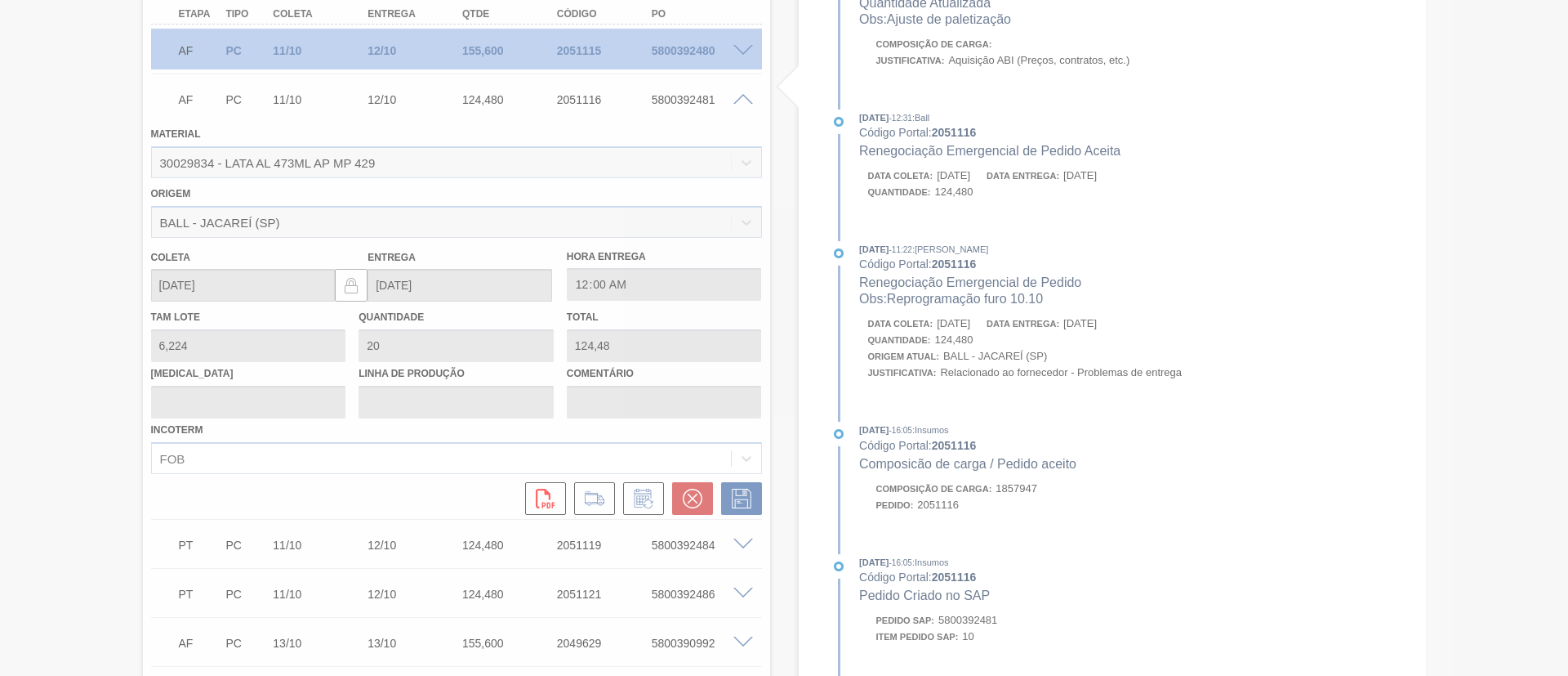
type input "16"
type input "99,584"
type input "Ajuste de paletização"
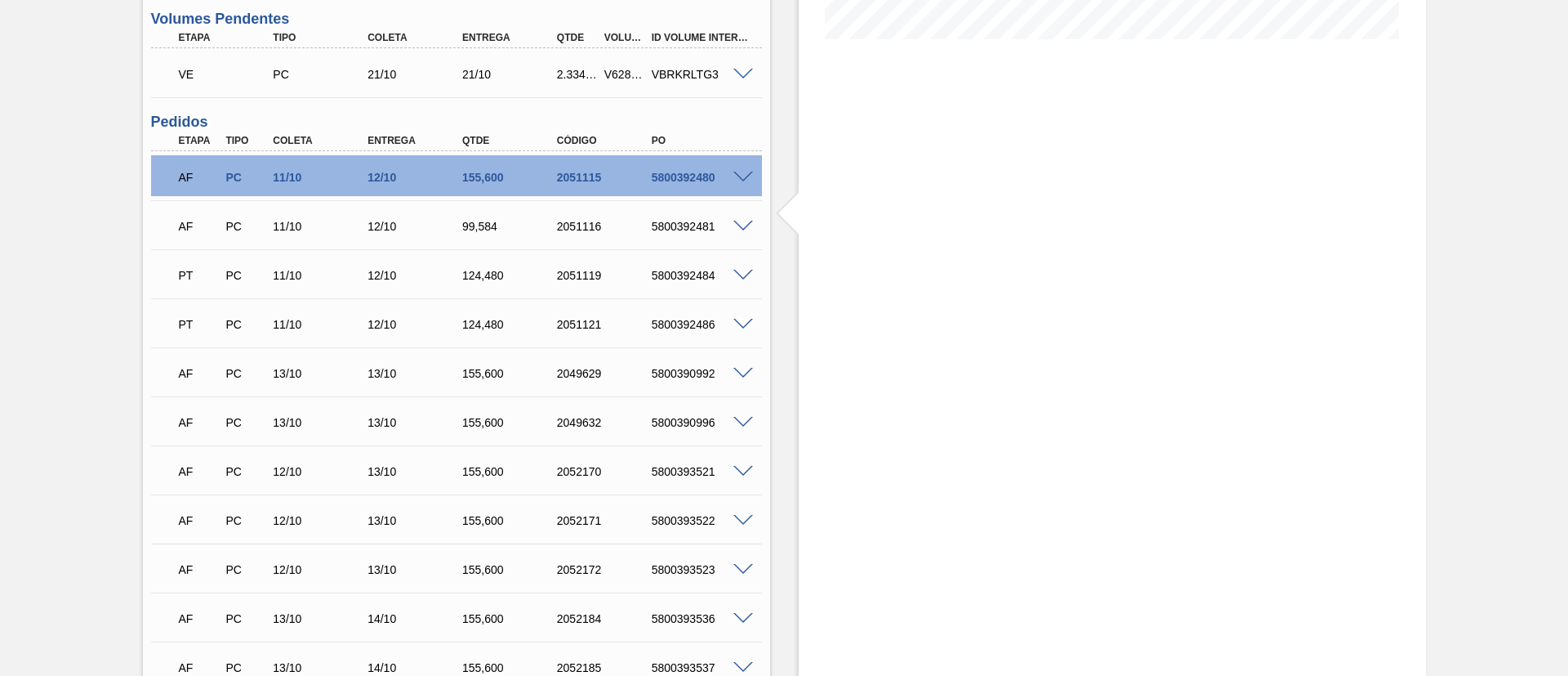
scroll to position [373, 0]
